Goal: Navigation & Orientation: Go to known website

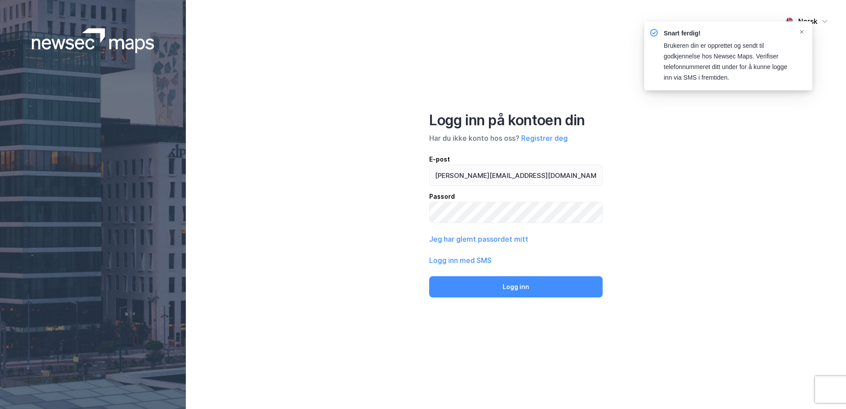
click at [361, 308] on div "Norsk Logg inn på kontoen din Har du ikke konto hos oss? Registrer deg E-post […" at bounding box center [516, 204] width 660 height 409
click at [474, 288] on button "Logg inn" at bounding box center [515, 286] width 173 height 21
type input "[PERSON_NAME][EMAIL_ADDRESS][DOMAIN_NAME]"
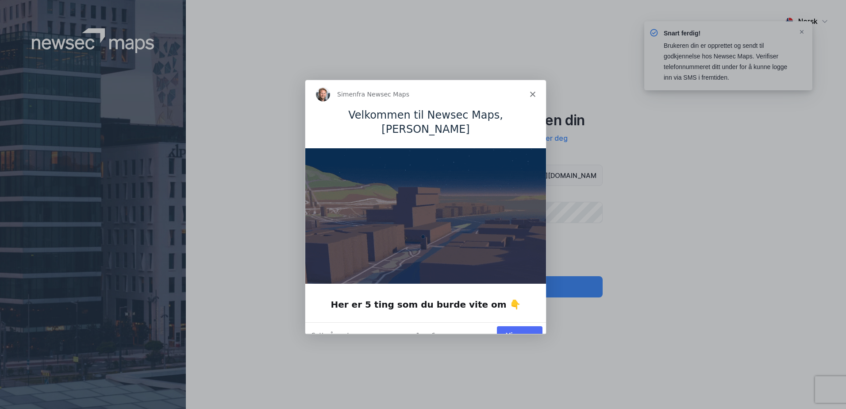
click at [530, 95] on div "Simen fra Newsec Maps" at bounding box center [425, 94] width 241 height 28
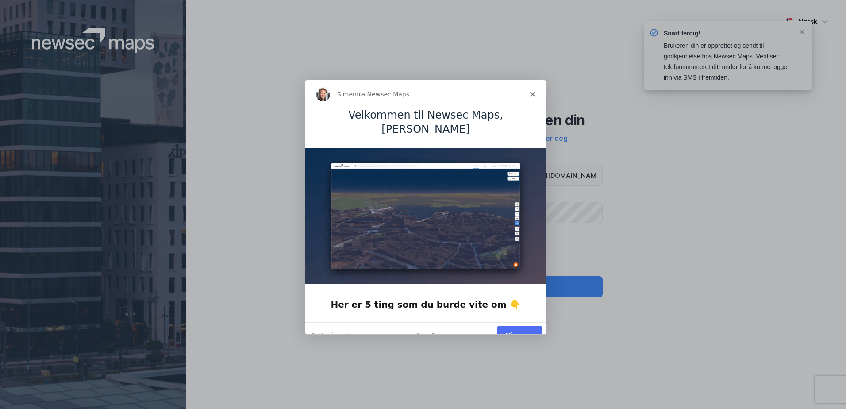
click at [533, 92] on icon "Lukk" at bounding box center [532, 93] width 5 height 5
